Goal: Entertainment & Leisure: Consume media (video, audio)

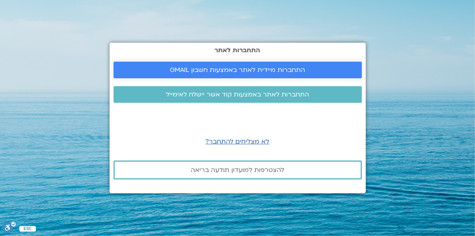
click at [259, 78] on link "התחברות מיידית לאתר באמצעות חשבון GMAIL" at bounding box center [238, 70] width 249 height 17
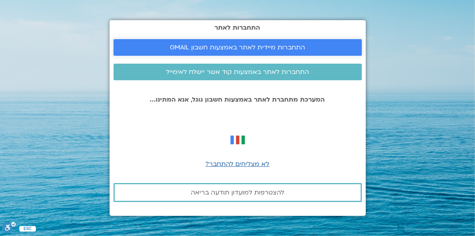
click at [278, 51] on span "התחברות מיידית לאתר באמצעות חשבון GMAIL" at bounding box center [237, 47] width 135 height 7
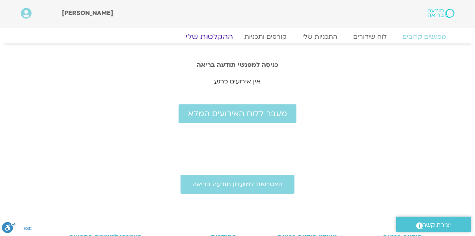
click at [214, 39] on link "ההקלטות שלי" at bounding box center [209, 36] width 66 height 9
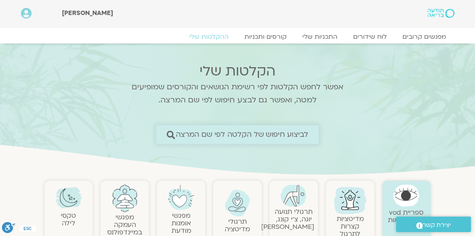
click at [288, 131] on span "לביצוע חיפוש של הקלטה לפי שם המרצה" at bounding box center [242, 134] width 133 height 8
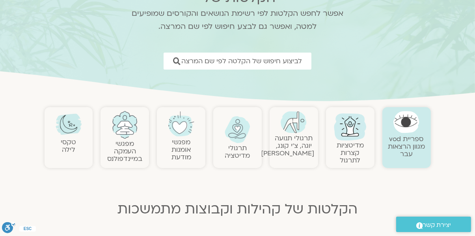
scroll to position [74, 0]
click at [290, 147] on link "תרגולי תנועה יוגה, צ׳י קונג, פלדנקרייז" at bounding box center [287, 145] width 53 height 24
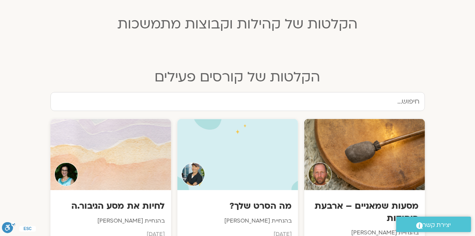
scroll to position [275, 0]
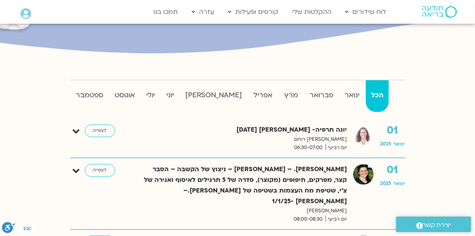
scroll to position [159, 0]
click at [97, 95] on strong "ספטמבר" at bounding box center [89, 95] width 37 height 12
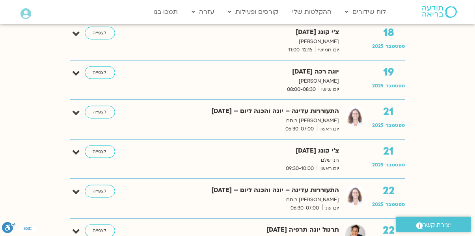
scroll to position [1006, 0]
click at [104, 111] on link "לצפייה" at bounding box center [100, 111] width 30 height 13
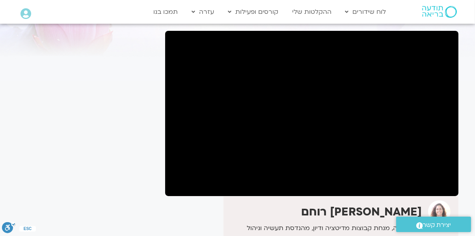
scroll to position [52, 0]
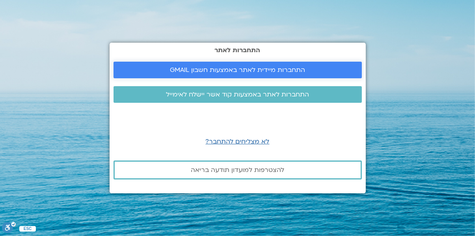
click at [252, 73] on span "התחברות מיידית לאתר באמצעות חשבון GMAIL" at bounding box center [237, 69] width 135 height 7
click at [313, 73] on span "התחברות מיידית לאתר באמצעות חשבון GMAIL" at bounding box center [238, 69] width 230 height 7
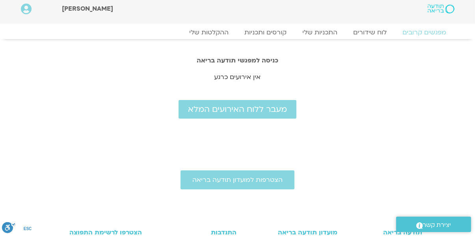
scroll to position [2, 0]
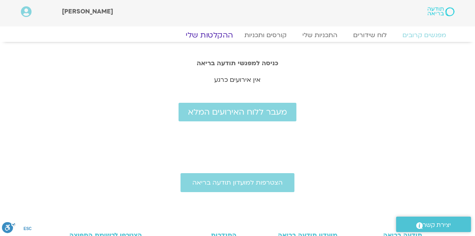
click at [209, 33] on link "ההקלטות שלי" at bounding box center [209, 34] width 66 height 9
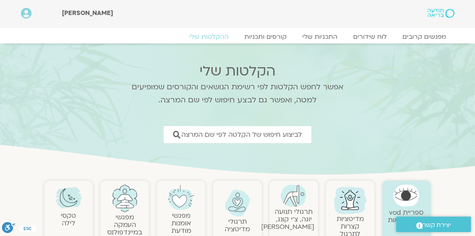
scroll to position [23, 0]
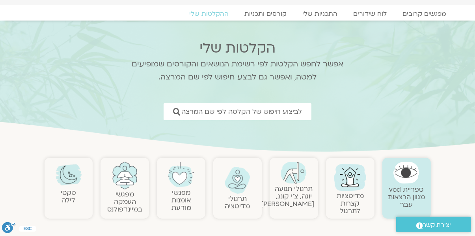
click at [292, 203] on link "תרגולי תנועה יוגה, צ׳י קונג, פלדנקרייז" at bounding box center [287, 196] width 53 height 24
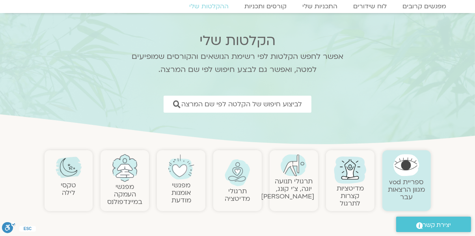
scroll to position [56, 0]
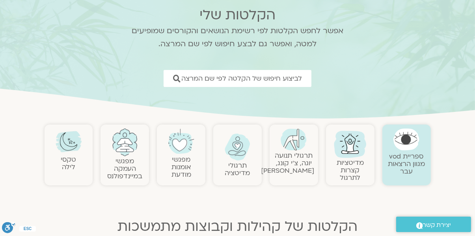
click at [298, 164] on link "תרגולי תנועה יוגה, צ׳י קונג, פלדנקרייז" at bounding box center [287, 163] width 53 height 24
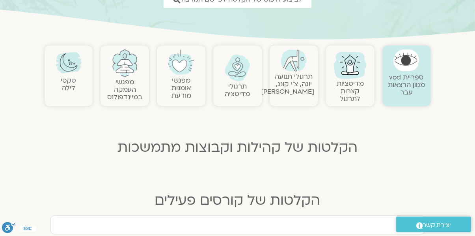
scroll to position [135, 0]
click at [294, 85] on link "תרגולי תנועה יוגה, צ׳י קונג, פלדנקרייז" at bounding box center [287, 84] width 53 height 24
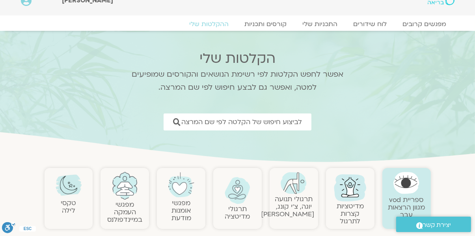
scroll to position [12, 0]
click at [286, 196] on link "תרגולי תנועה יוגה, צ׳י קונג, פלדנקרייז" at bounding box center [287, 207] width 53 height 24
click at [292, 196] on link "תרגולי תנועה יוגה, צ׳י קונג, פלדנקרייז" at bounding box center [287, 207] width 53 height 24
click at [290, 199] on link "תרגולי תנועה יוגה, צ׳י קונג, פלדנקרייז" at bounding box center [287, 207] width 53 height 24
click at [298, 207] on link "תרגולי תנועה יוגה, צ׳י קונג, פלדנקרייז" at bounding box center [287, 207] width 53 height 24
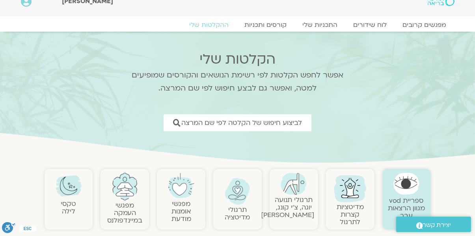
click at [292, 199] on link "תרגולי תנועה יוגה, צ׳י קונג, פלדנקרייז" at bounding box center [287, 207] width 53 height 24
click at [292, 200] on link "תרגולי תנועה יוגה, צ׳י קונג, פלדנקרייז" at bounding box center [287, 207] width 53 height 24
click at [295, 203] on link "תרגולי תנועה יוגה, צ׳י קונג, פלדנקרייז" at bounding box center [287, 207] width 53 height 24
click at [296, 200] on link "תרגולי תנועה יוגה, צ׳י קונג, פלדנקרייז" at bounding box center [287, 207] width 53 height 24
click at [299, 202] on link "תרגולי תנועה יוגה, צ׳י קונג, פלדנקרייז" at bounding box center [287, 207] width 53 height 24
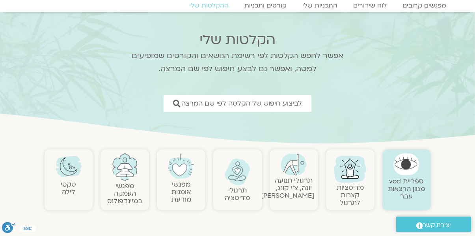
scroll to position [0, 0]
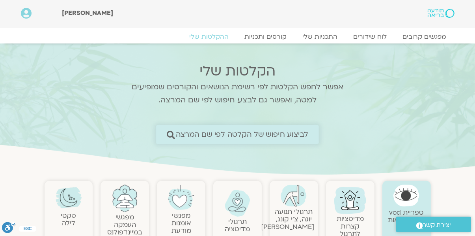
click at [292, 132] on span "לביצוע חיפוש של הקלטה לפי שם המרצה" at bounding box center [242, 134] width 133 height 8
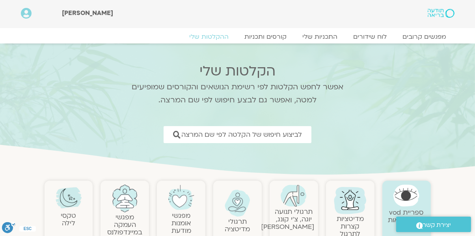
click at [297, 207] on link "תרגולי תנועה יוגה, צ׳י קונג, פלדנקרייז" at bounding box center [287, 219] width 53 height 24
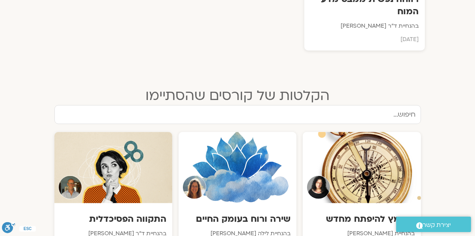
scroll to position [614, 0]
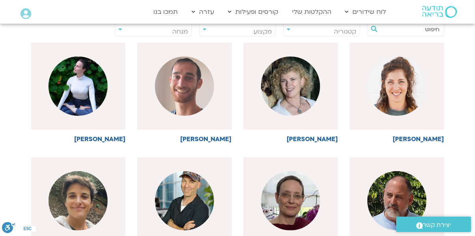
scroll to position [202, 0]
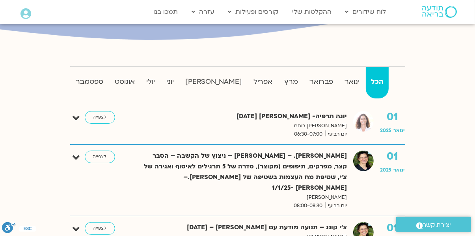
click at [80, 81] on strong "ספטמבר" at bounding box center [89, 82] width 37 height 12
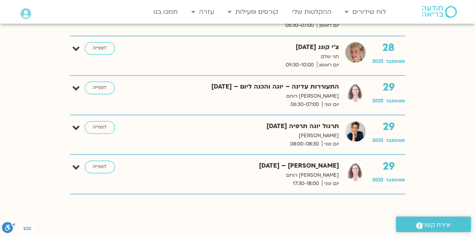
scroll to position [1368, 0]
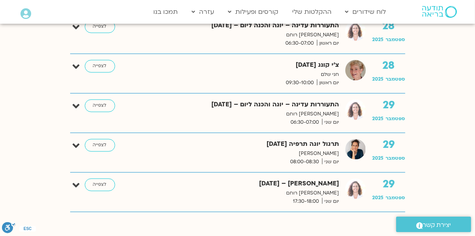
click at [96, 104] on link "לצפייה" at bounding box center [100, 105] width 30 height 13
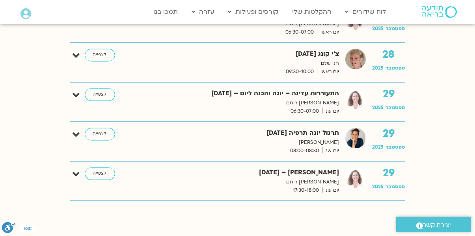
scroll to position [1401, 0]
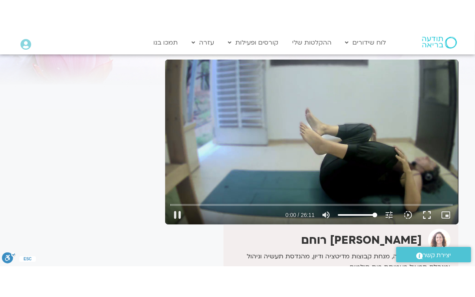
scroll to position [53, 0]
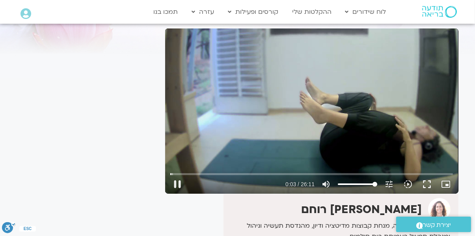
click at [426, 183] on button "fullscreen" at bounding box center [427, 183] width 19 height 19
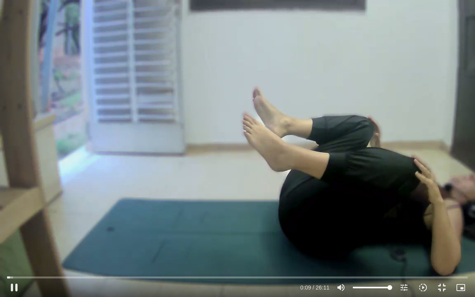
click at [18, 235] on button "pause" at bounding box center [14, 287] width 19 height 19
click at [16, 235] on button "play_arrow" at bounding box center [14, 287] width 19 height 19
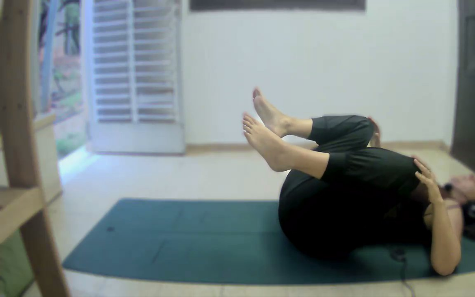
type input "1571.36"
